Goal: Task Accomplishment & Management: Manage account settings

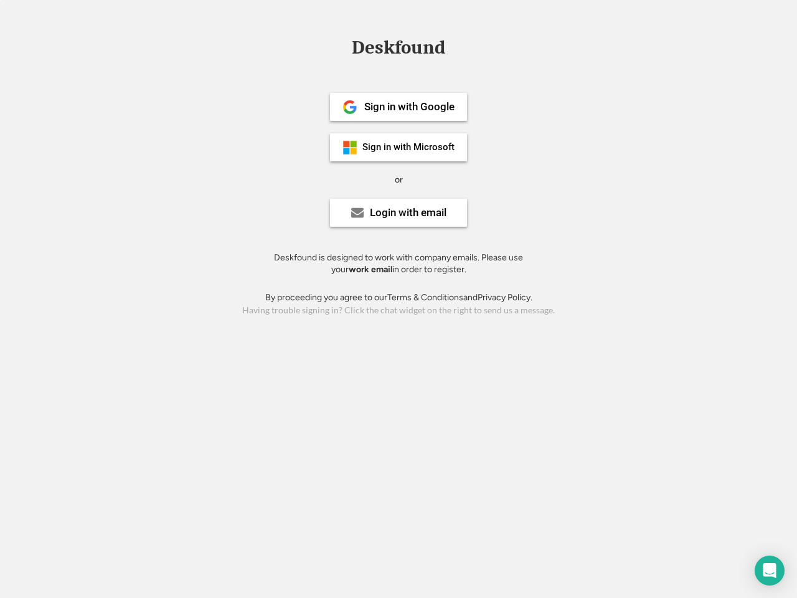
click at [399, 178] on div "or" at bounding box center [399, 180] width 8 height 12
click at [399, 50] on div "Deskfound" at bounding box center [399, 47] width 106 height 19
click at [341, 47] on div "Deskfound" at bounding box center [398, 50] width 797 height 24
click at [399, 50] on div "Deskfound" at bounding box center [399, 47] width 106 height 19
click at [399, 179] on div "or" at bounding box center [399, 180] width 8 height 12
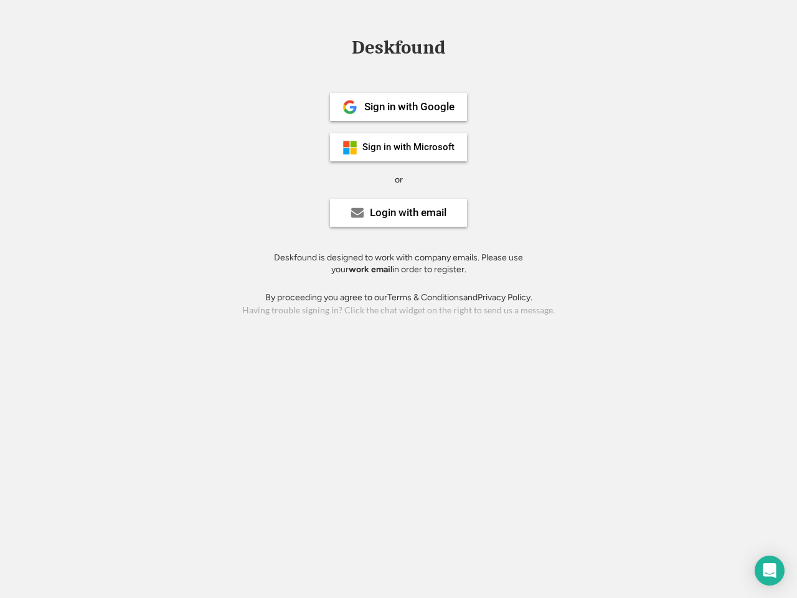
click at [399, 106] on div "Sign in with Google" at bounding box center [409, 106] width 90 height 11
click at [409, 106] on div "Sign in with Google" at bounding box center [409, 106] width 90 height 11
click at [350, 107] on img at bounding box center [349, 107] width 15 height 15
click at [399, 147] on div "Sign in with Microsoft" at bounding box center [408, 147] width 92 height 9
click at [409, 147] on div "Sign in with Microsoft" at bounding box center [408, 147] width 92 height 9
